Goal: Transaction & Acquisition: Purchase product/service

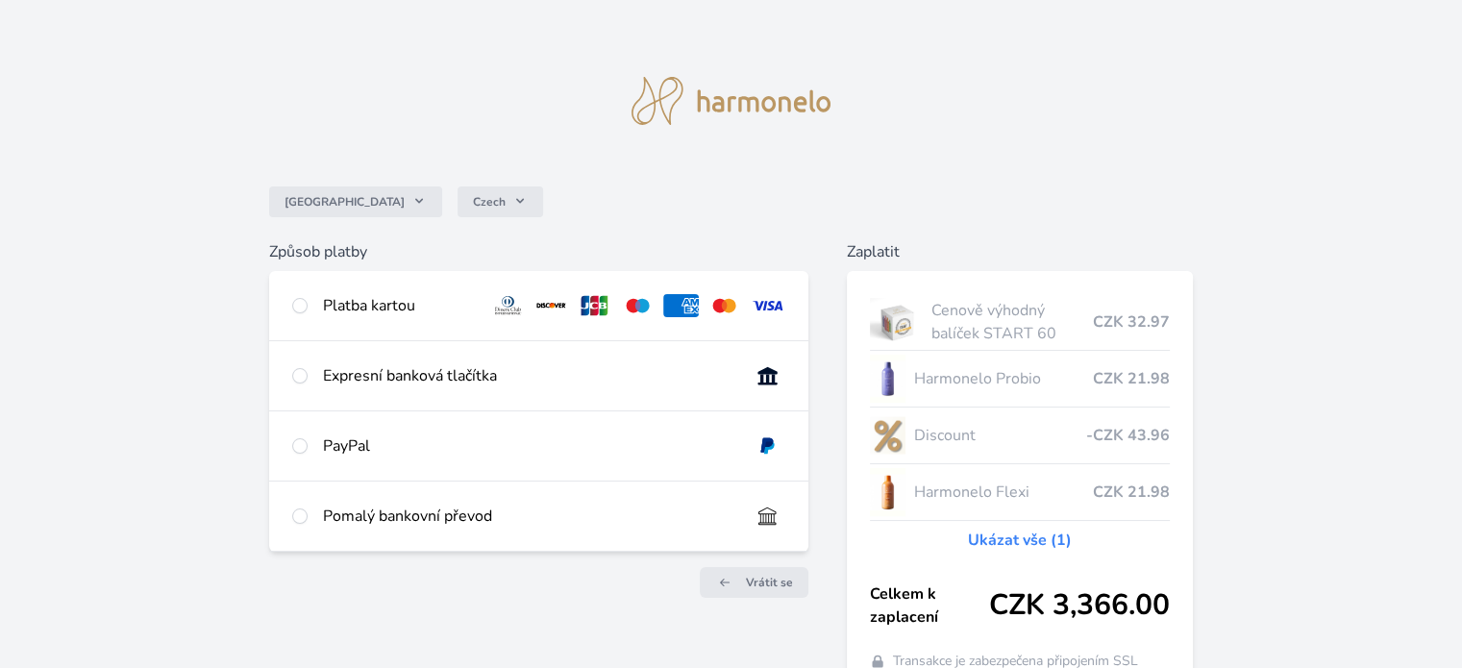
click at [596, 366] on div "Expresní banková tlačítka" at bounding box center [528, 375] width 411 height 23
radio input "true"
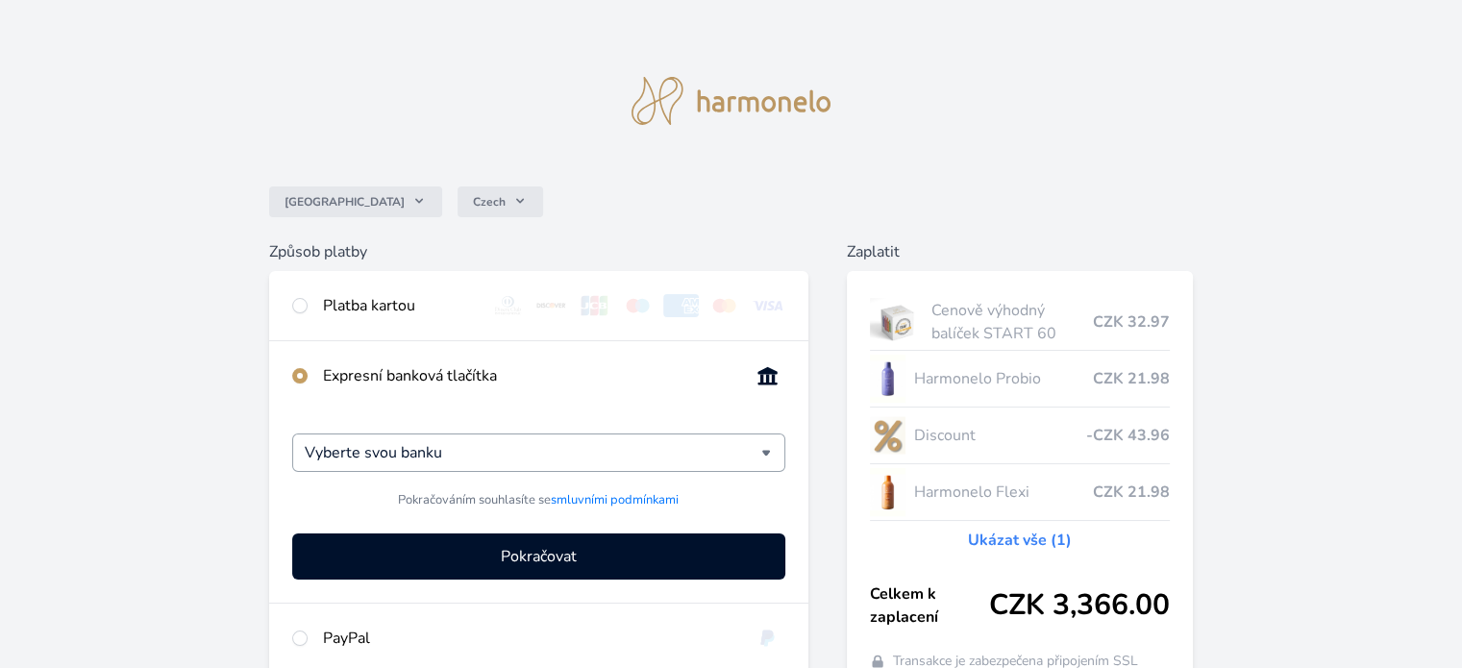
click at [765, 455] on div "Vyberte svou banku" at bounding box center [538, 453] width 492 height 38
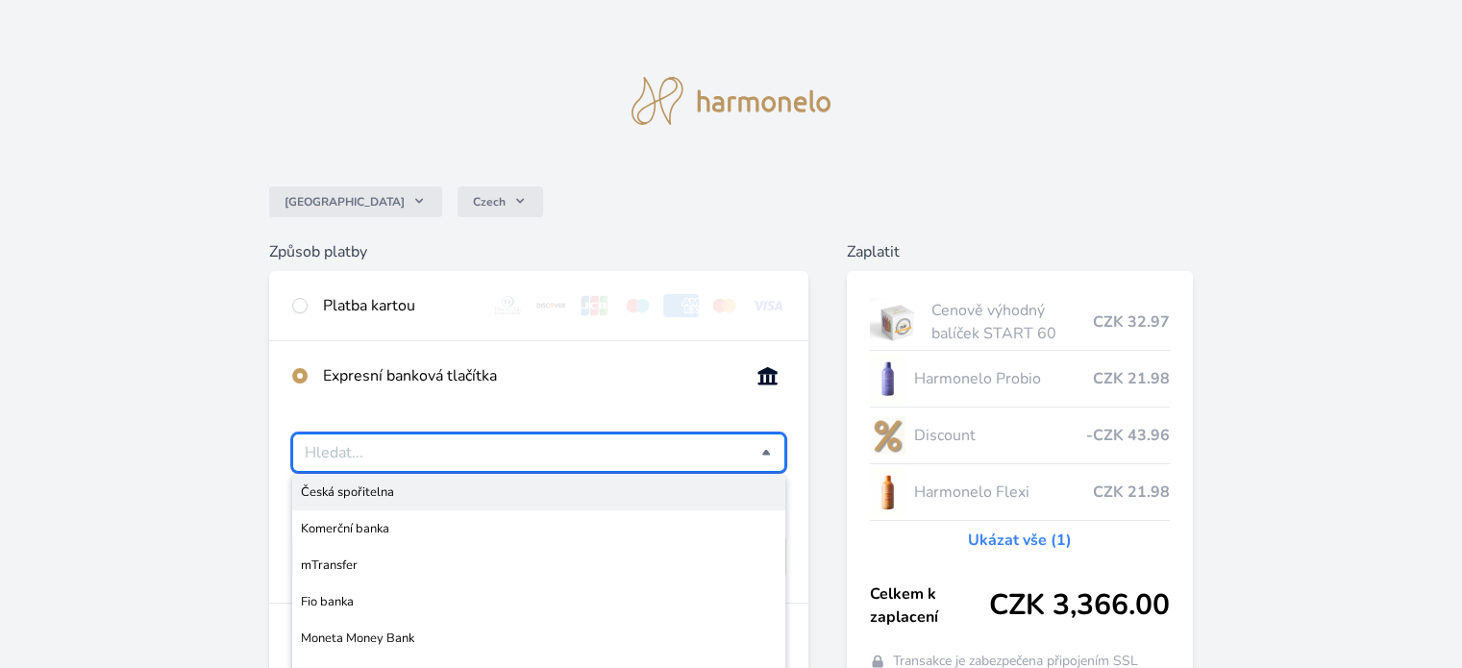
click at [352, 489] on span "Česká spořitelna" at bounding box center [538, 492] width 475 height 19
type input "Česká spořitelna"
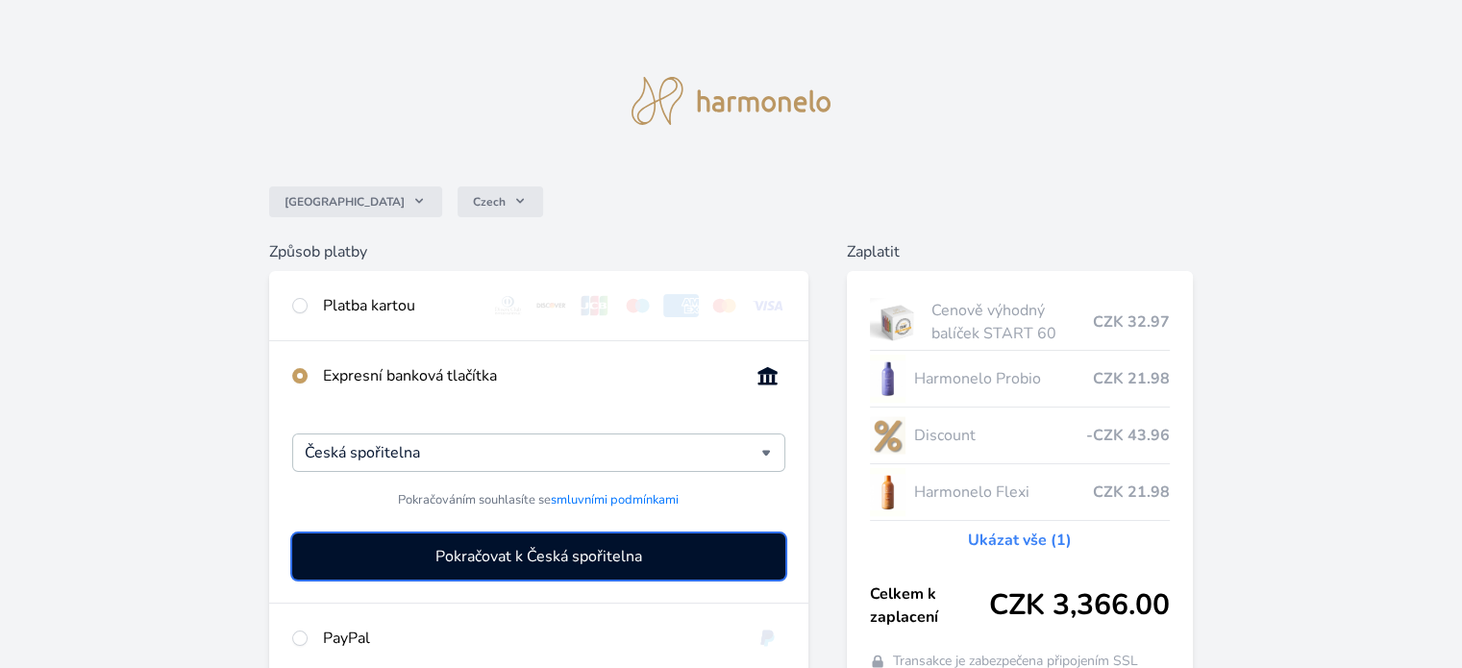
click at [519, 563] on span "Pokračovat k Česká spořitelna" at bounding box center [539, 556] width 207 height 23
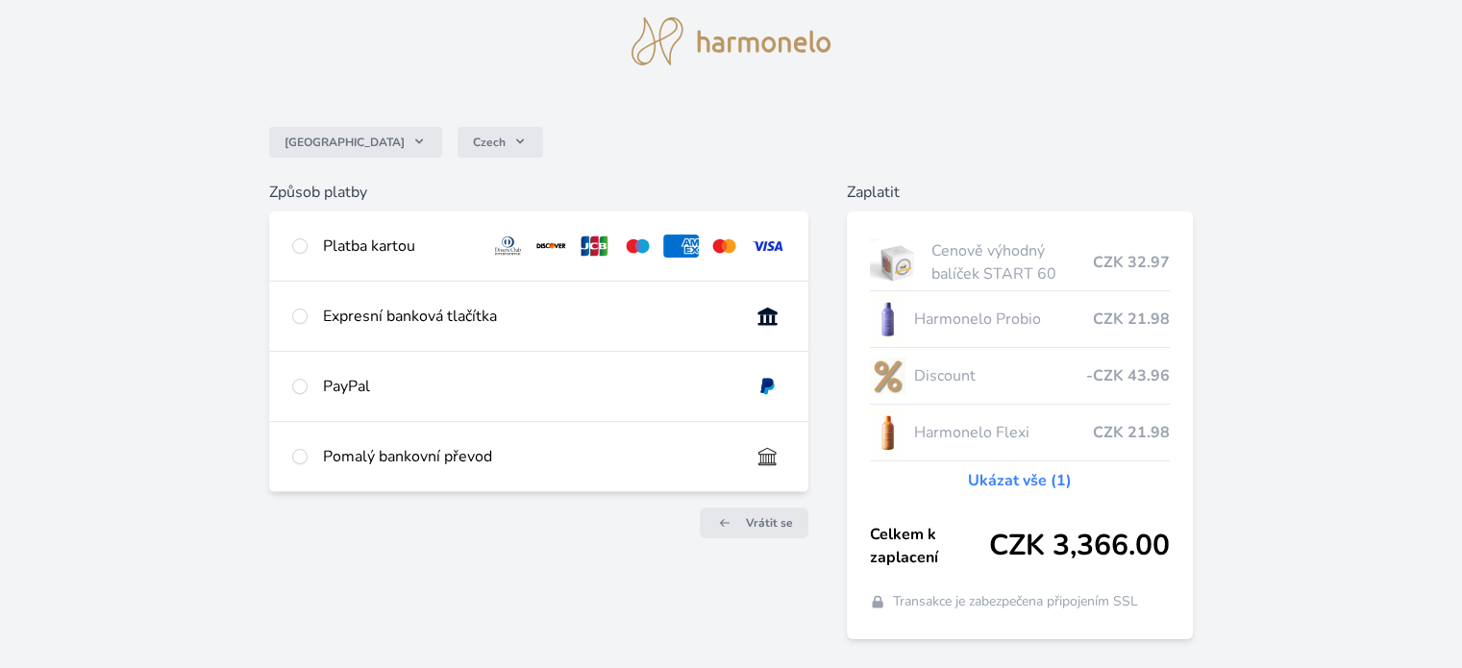
scroll to position [114, 0]
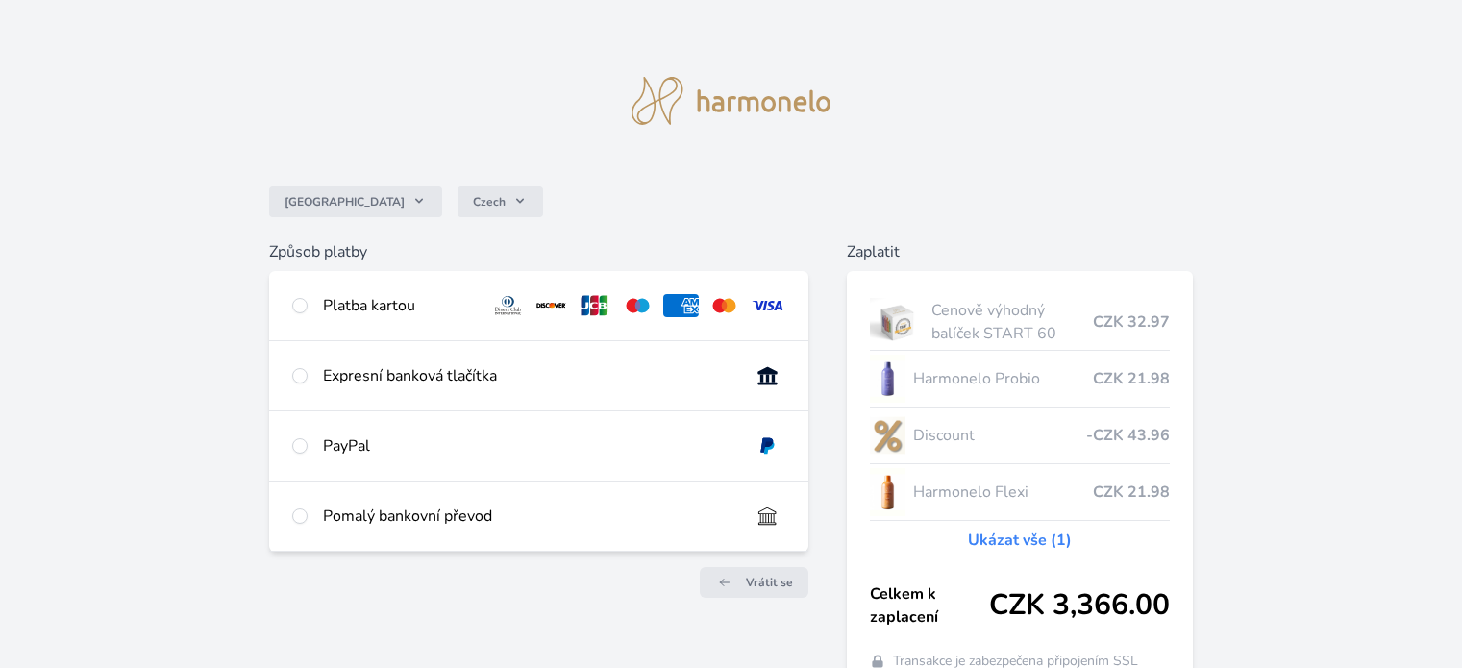
scroll to position [114, 0]
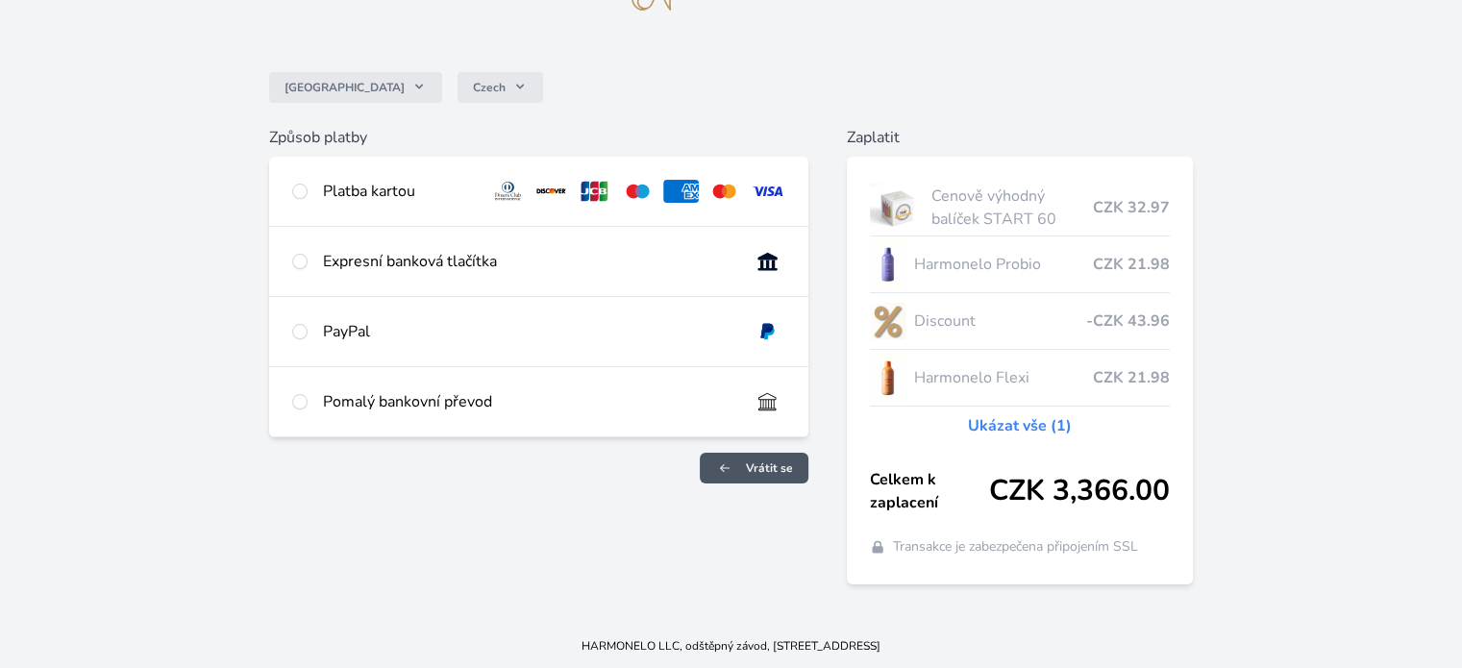
click at [768, 473] on span "Vrátit se" at bounding box center [769, 468] width 47 height 15
